Goal: Information Seeking & Learning: Check status

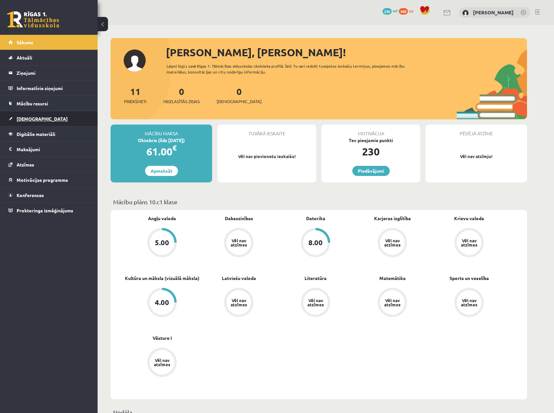
click at [34, 117] on span "[DEMOGRAPHIC_DATA]" at bounding box center [42, 119] width 51 height 6
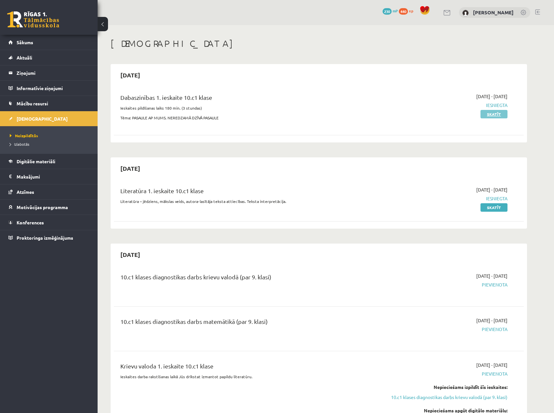
click at [494, 114] on link "Skatīt" at bounding box center [494, 114] width 27 height 8
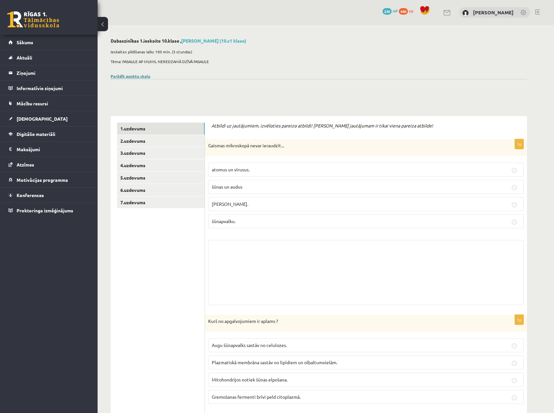
click at [139, 75] on link "Parādīt punktu skalu" at bounding box center [131, 76] width 40 height 5
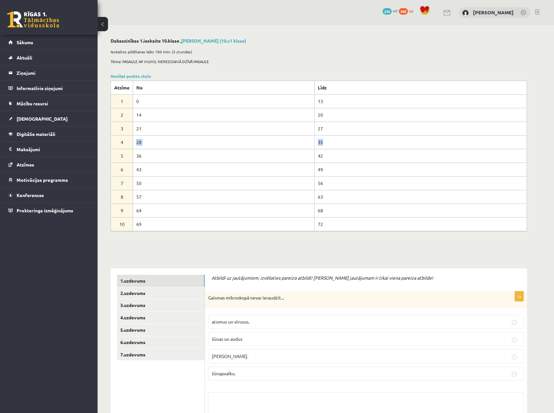
drag, startPoint x: 136, startPoint y: 141, endPoint x: 348, endPoint y: 140, distance: 211.5
click at [348, 140] on tr "4 28 35" at bounding box center [319, 142] width 416 height 14
click at [132, 77] on link "Noslēpt punktu skalu" at bounding box center [131, 76] width 40 height 5
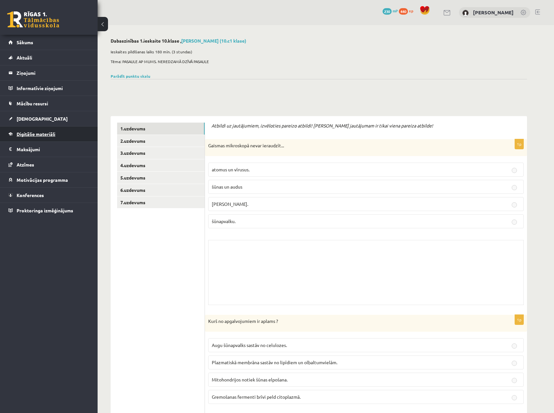
click at [48, 134] on span "Digitālie materiāli" at bounding box center [36, 134] width 39 height 6
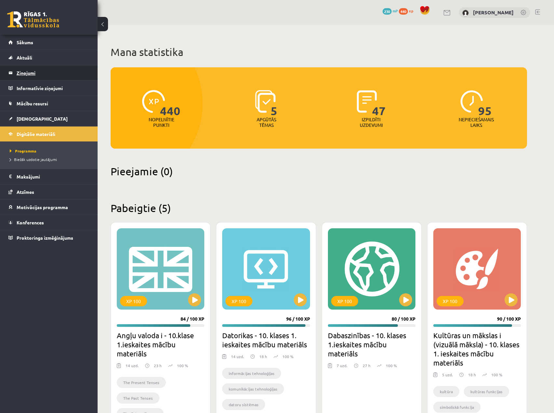
click at [40, 72] on legend "Ziņojumi 0" at bounding box center [53, 72] width 73 height 15
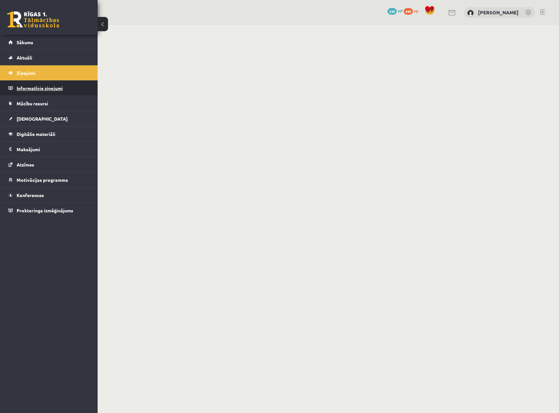
click at [53, 86] on legend "Informatīvie ziņojumi 0" at bounding box center [53, 88] width 73 height 15
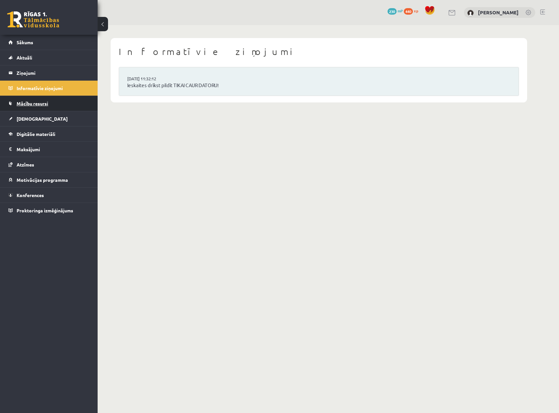
click at [48, 107] on link "Mācību resursi" at bounding box center [48, 103] width 81 height 15
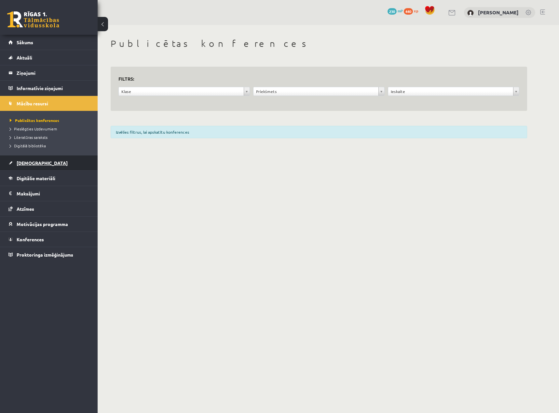
click at [40, 162] on link "[DEMOGRAPHIC_DATA]" at bounding box center [48, 163] width 81 height 15
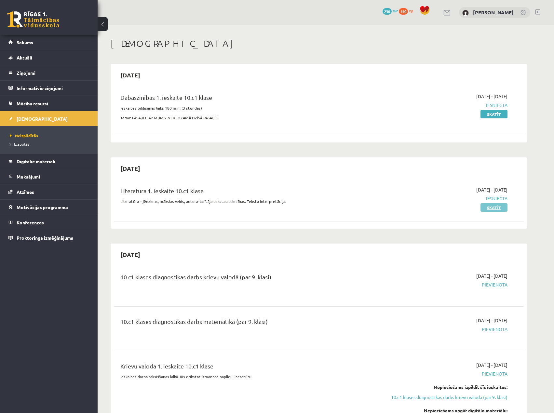
click at [496, 207] on link "Skatīt" at bounding box center [494, 207] width 27 height 8
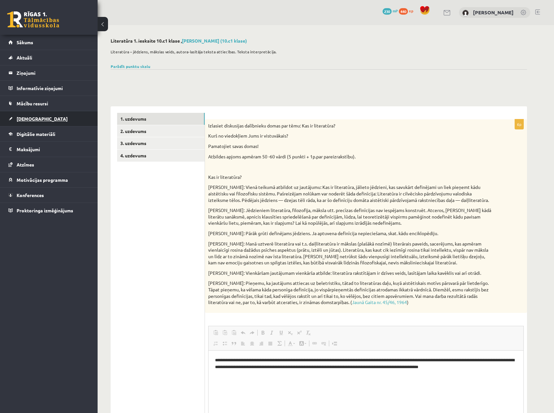
click at [33, 118] on span "[DEMOGRAPHIC_DATA]" at bounding box center [42, 119] width 51 height 6
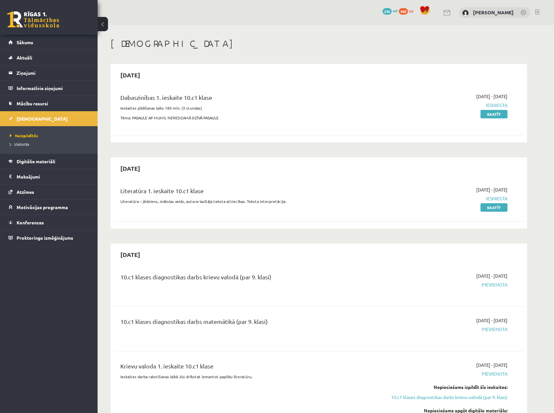
click at [498, 106] on span "Iesniegta" at bounding box center [446, 105] width 123 height 7
click at [498, 195] on span "Iesniegta" at bounding box center [446, 198] width 123 height 7
click at [325, 204] on div "Literatūra 1. ieskaite 10.c1 klase Literatūra – jēdziens, mākslas veids, autora…" at bounding box center [248, 198] width 265 height 24
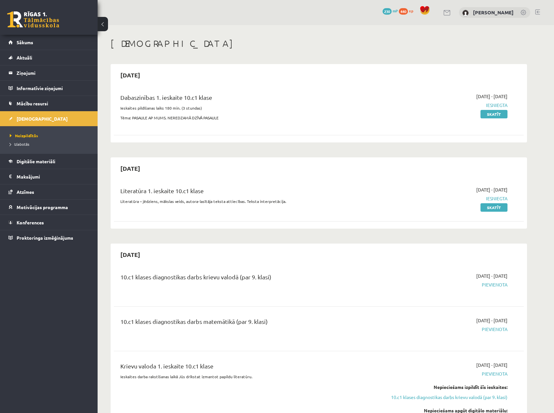
click at [483, 282] on span "Pievienota" at bounding box center [446, 285] width 123 height 7
click at [483, 283] on span "Pievienota" at bounding box center [446, 285] width 123 height 7
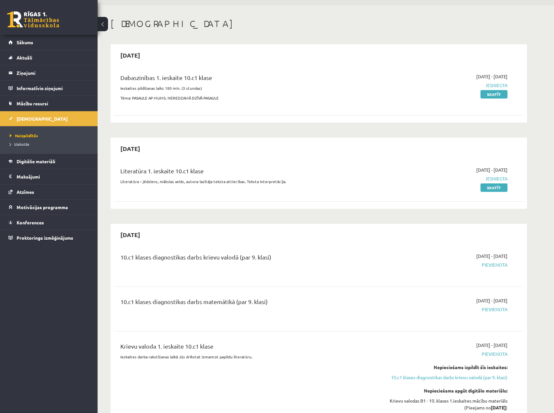
scroll to position [130, 0]
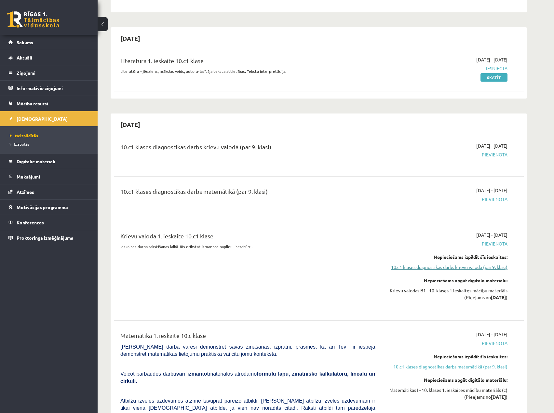
click at [459, 268] on link "10.c1 klases diagnostikas darbs krievu valodā (par 9. klasi)" at bounding box center [446, 267] width 123 height 7
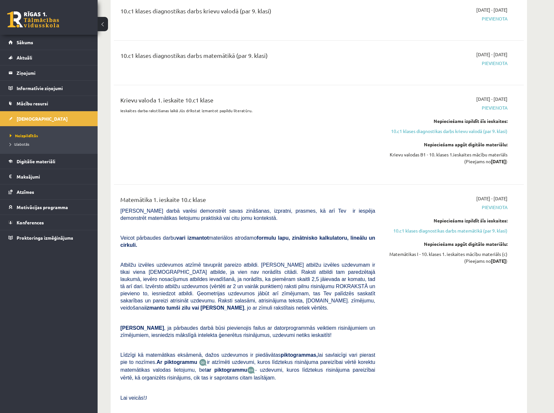
click at [463, 231] on link "10.c1 klases diagnostikas darbs matemātikā (par 9. klasi)" at bounding box center [446, 230] width 123 height 7
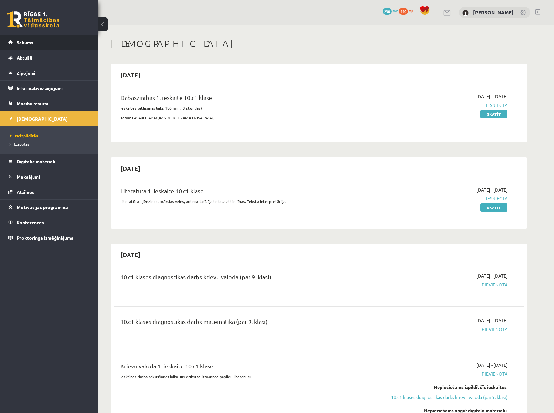
click at [26, 37] on link "Sākums" at bounding box center [48, 42] width 81 height 15
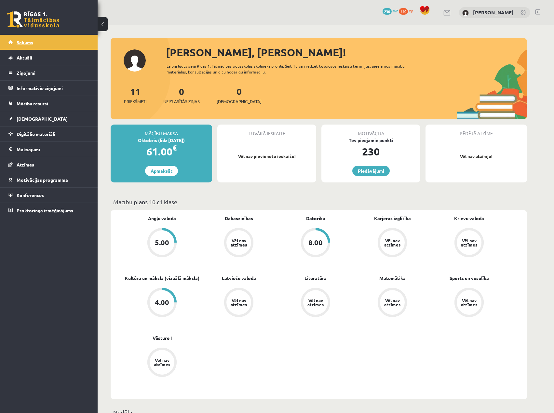
click at [27, 39] on link "Sākums" at bounding box center [48, 42] width 81 height 15
click at [48, 104] on span "Mācību resursi" at bounding box center [33, 104] width 32 height 6
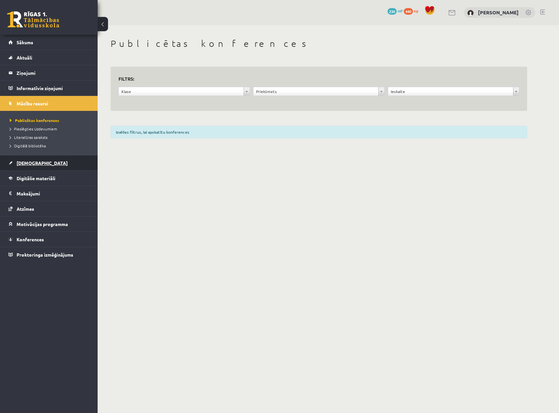
click at [39, 164] on link "[DEMOGRAPHIC_DATA]" at bounding box center [48, 163] width 81 height 15
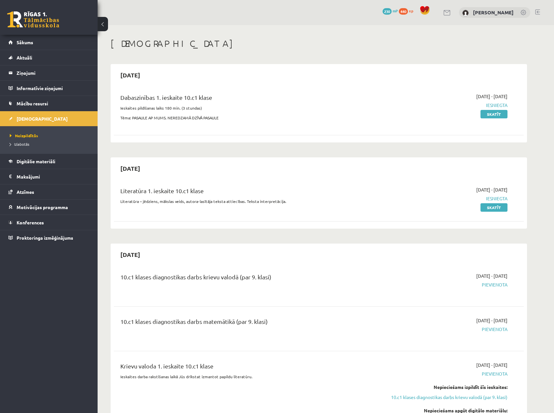
click at [399, 11] on span "440" at bounding box center [403, 11] width 9 height 7
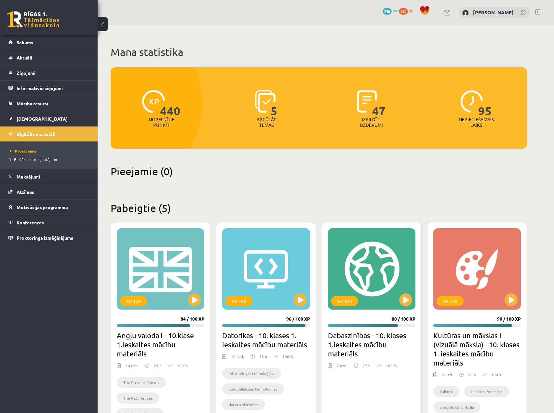
click at [383, 11] on span "230" at bounding box center [387, 11] width 9 height 7
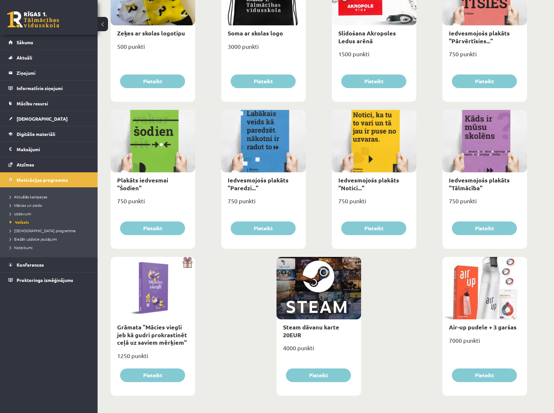
scroll to position [586, 0]
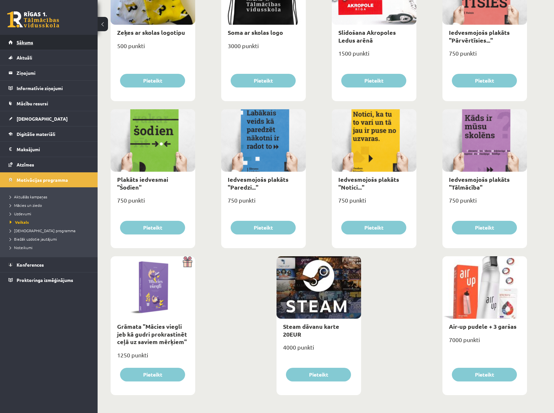
click at [30, 40] on span "Sākums" at bounding box center [25, 42] width 17 height 6
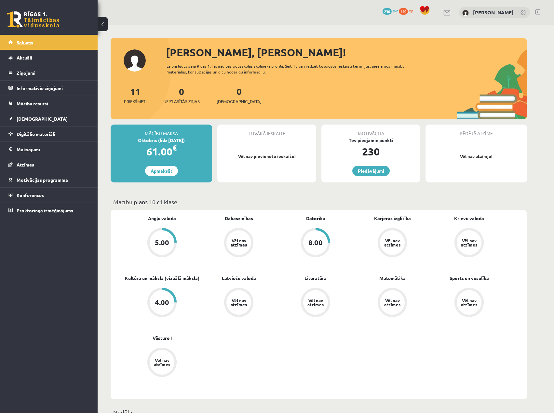
click at [55, 43] on link "Sākums" at bounding box center [48, 42] width 81 height 15
